Goal: Book appointment/travel/reservation

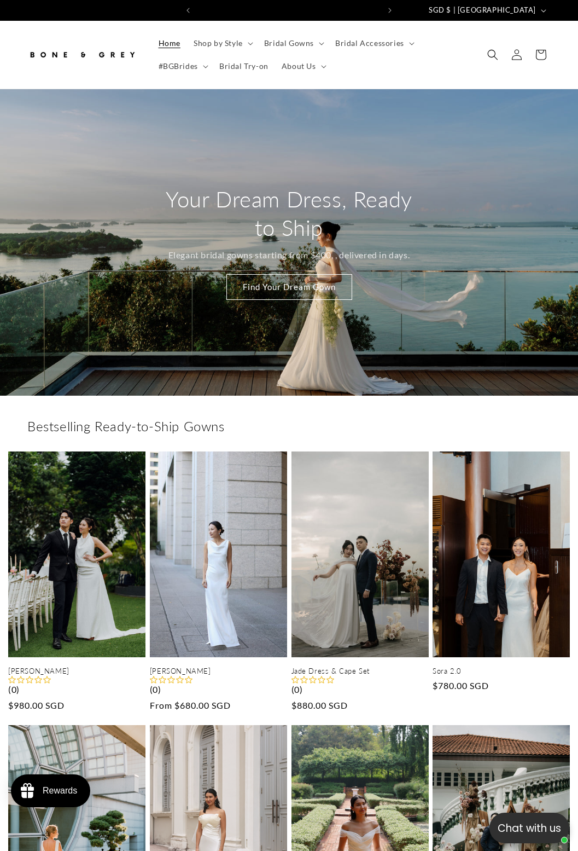
scroll to position [0, 182]
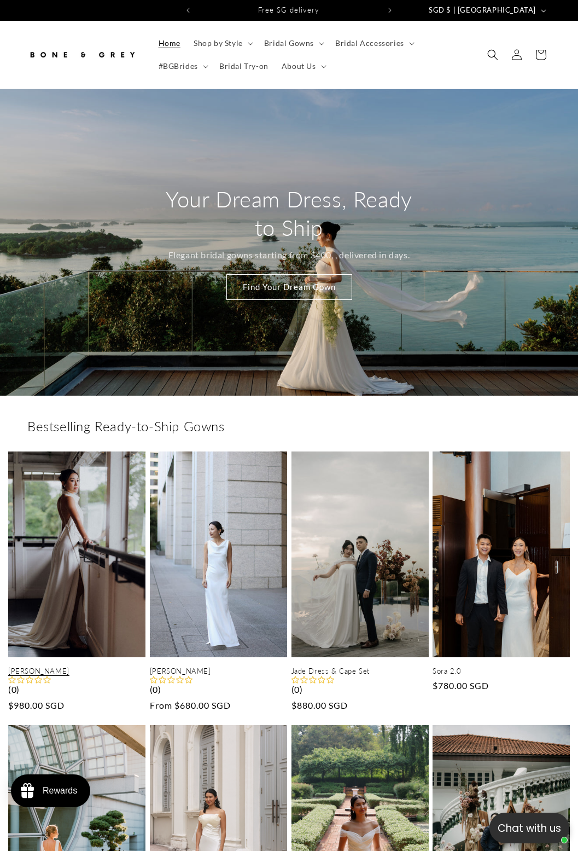
click at [77, 671] on link "[PERSON_NAME]" at bounding box center [76, 671] width 137 height 9
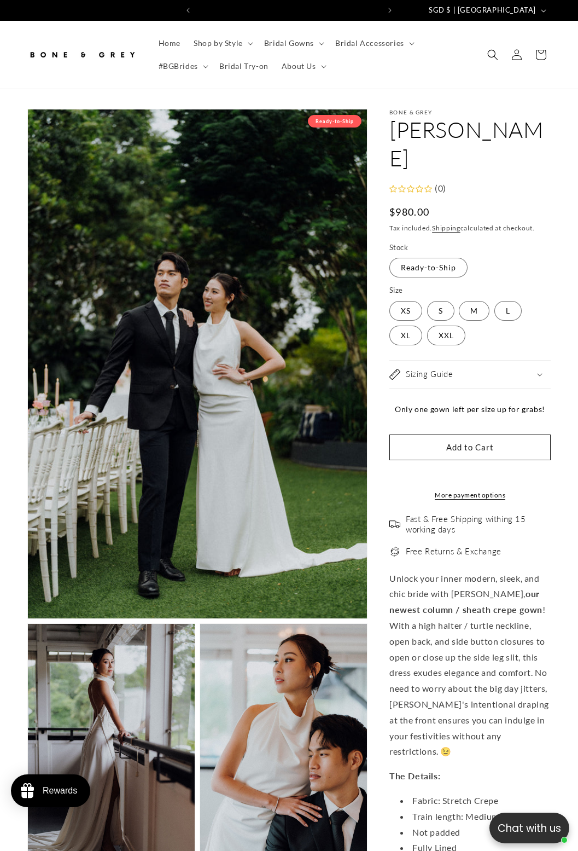
scroll to position [0, 182]
click at [244, 66] on span "Bridal Try-on" at bounding box center [243, 65] width 49 height 9
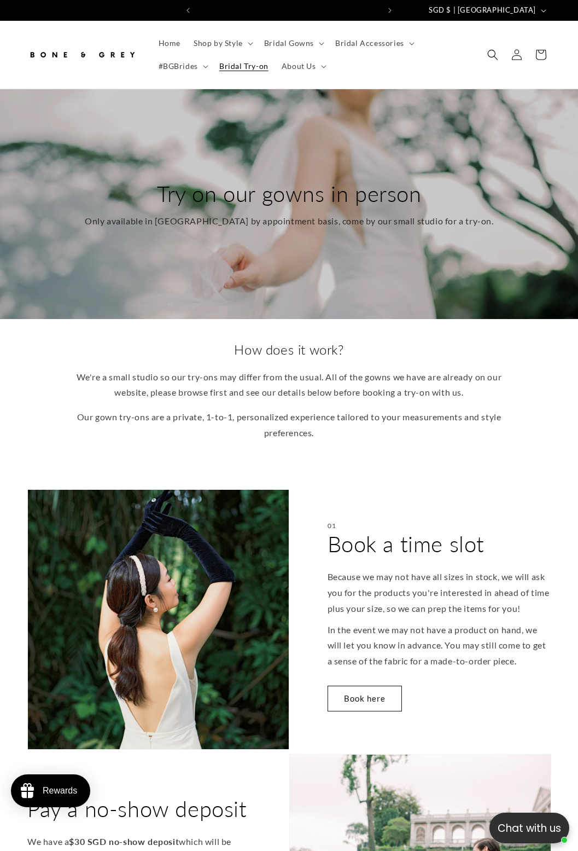
scroll to position [0, 182]
